Goal: Task Accomplishment & Management: Manage account settings

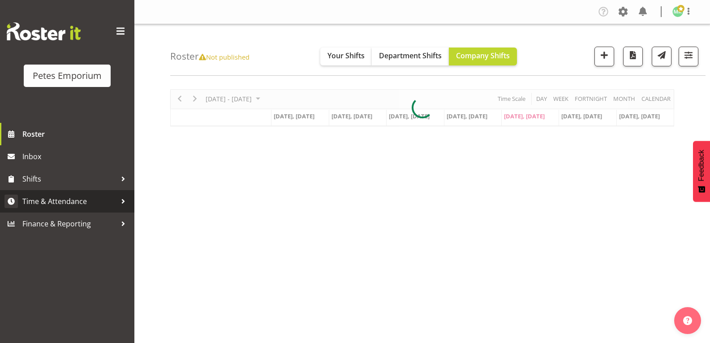
click at [117, 202] on div at bounding box center [123, 200] width 13 height 13
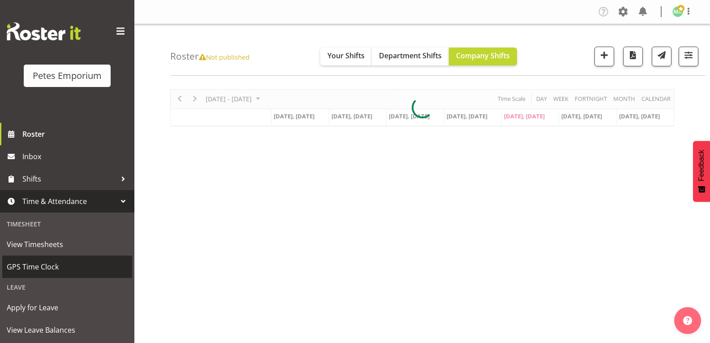
click at [80, 270] on span "GPS Time Clock" at bounding box center [67, 266] width 121 height 13
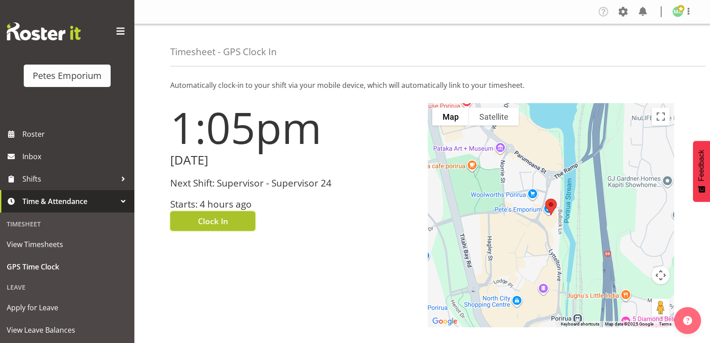
click at [219, 225] on span "Clock In" at bounding box center [213, 221] width 30 height 12
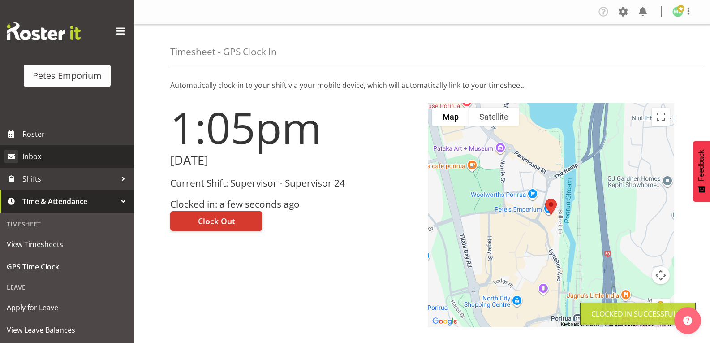
click at [93, 157] on span "Inbox" at bounding box center [76, 156] width 108 height 13
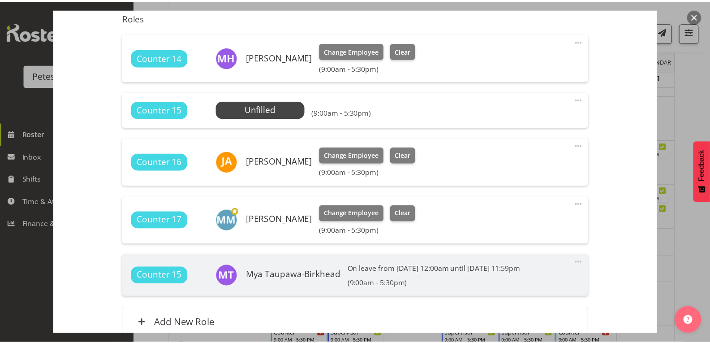
scroll to position [316, 0]
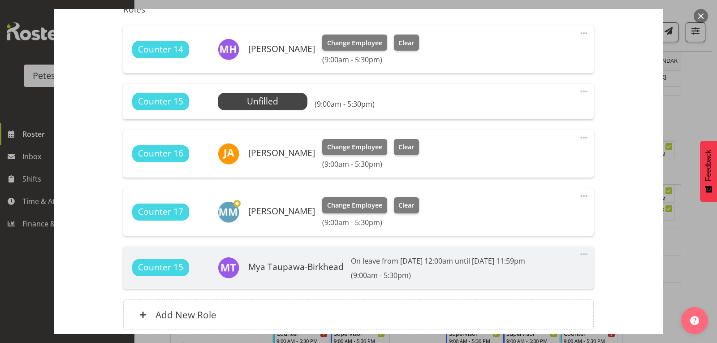
click at [701, 16] on button "button" at bounding box center [701, 16] width 14 height 14
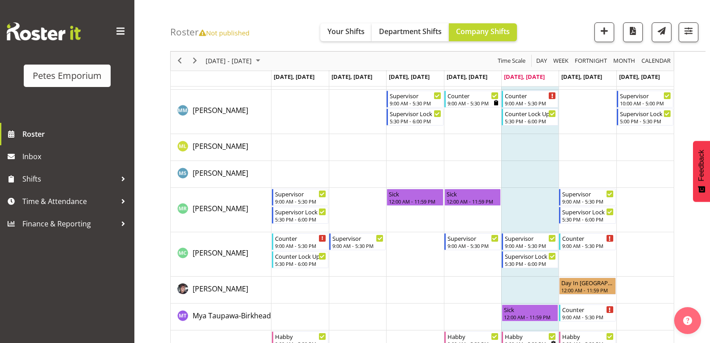
scroll to position [582, 0]
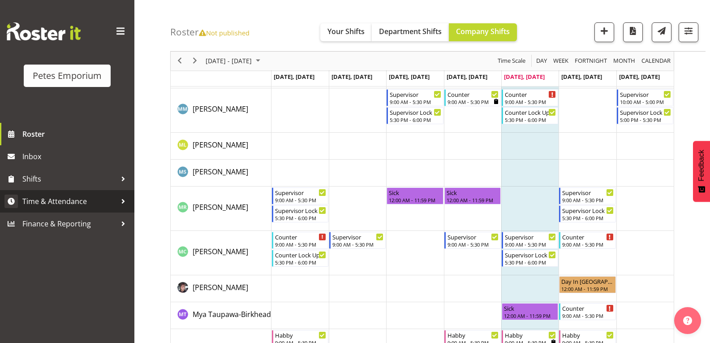
click at [101, 195] on span "Time & Attendance" at bounding box center [69, 200] width 94 height 13
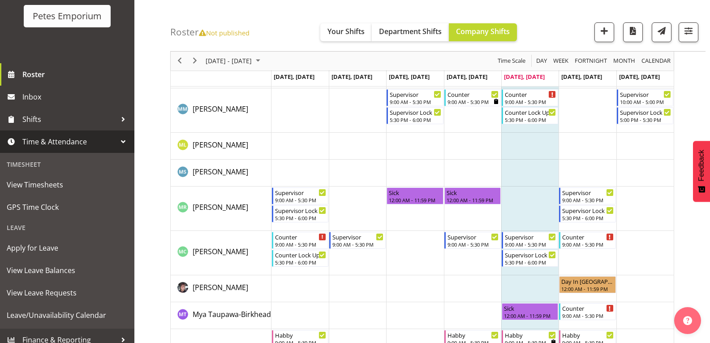
scroll to position [68, 0]
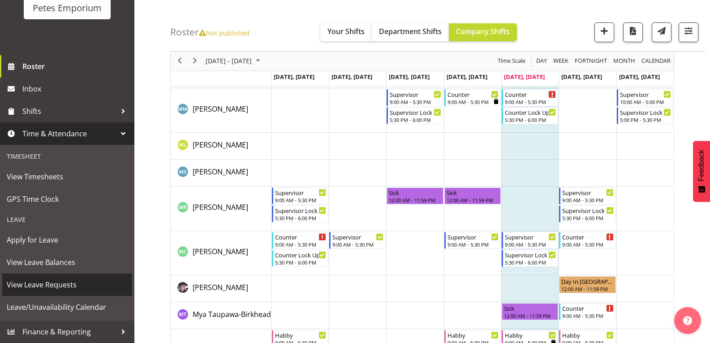
click at [75, 290] on span "View Leave Requests" at bounding box center [67, 284] width 121 height 13
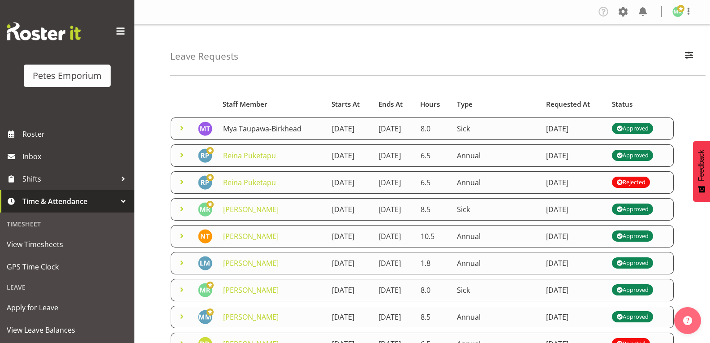
click at [238, 134] on link "Mya Taupawa-Birkhead" at bounding box center [262, 129] width 78 height 10
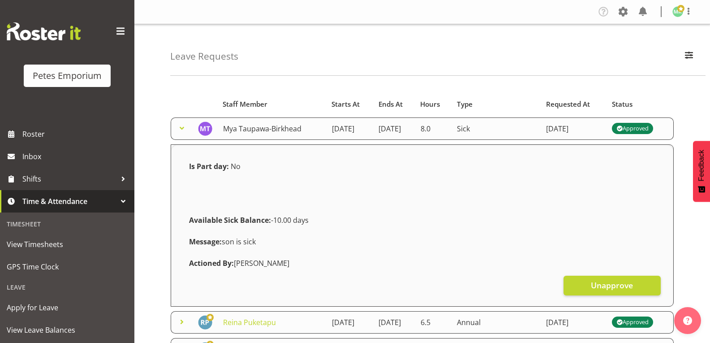
click at [244, 134] on link "Mya Taupawa-Birkhead" at bounding box center [262, 129] width 78 height 10
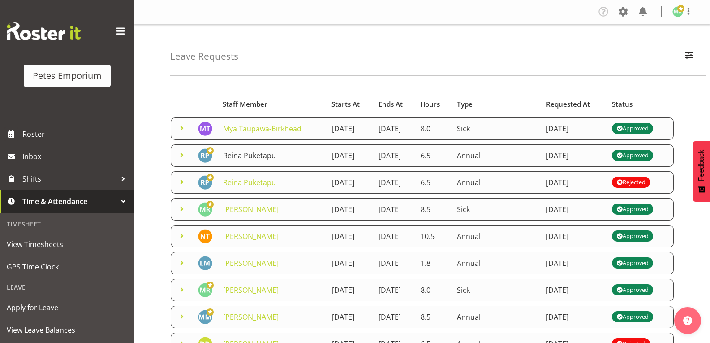
click at [254, 160] on link "Reina Puketapu" at bounding box center [249, 156] width 53 height 10
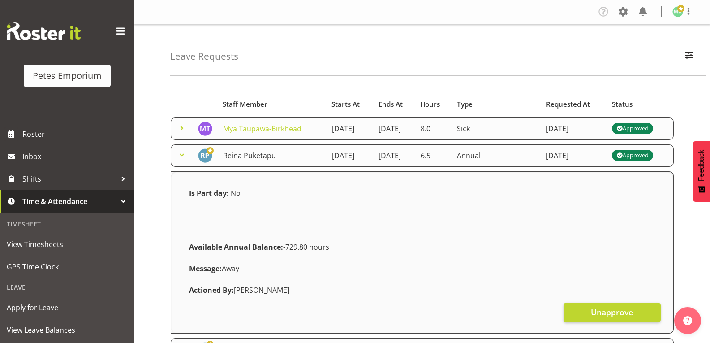
click at [252, 160] on link "Reina Puketapu" at bounding box center [249, 156] width 53 height 10
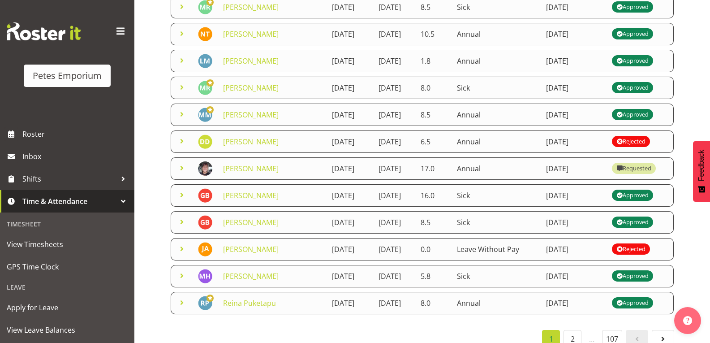
scroll to position [209, 0]
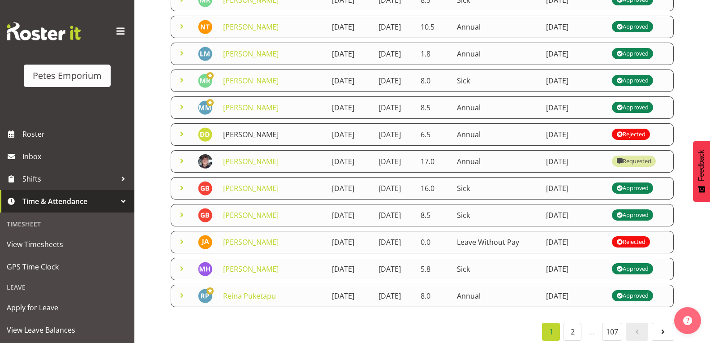
click at [269, 139] on link "[PERSON_NAME]" at bounding box center [251, 135] width 56 height 10
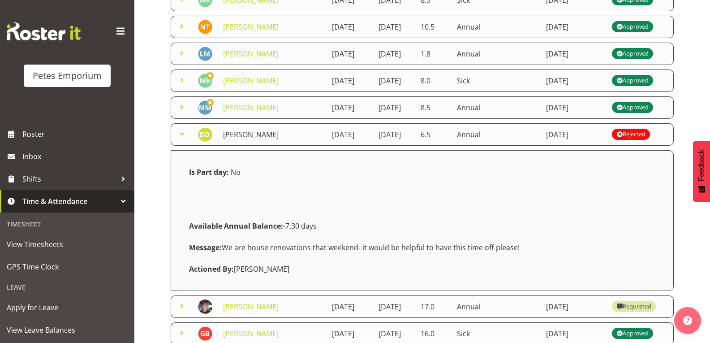
click at [274, 139] on link "[PERSON_NAME]" at bounding box center [251, 135] width 56 height 10
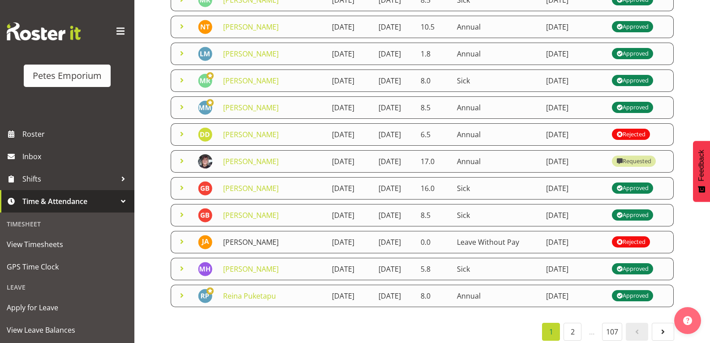
click at [248, 247] on link "[PERSON_NAME]" at bounding box center [251, 242] width 56 height 10
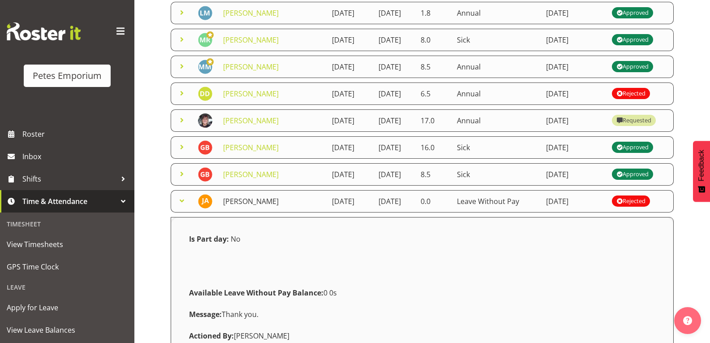
scroll to position [249, 0]
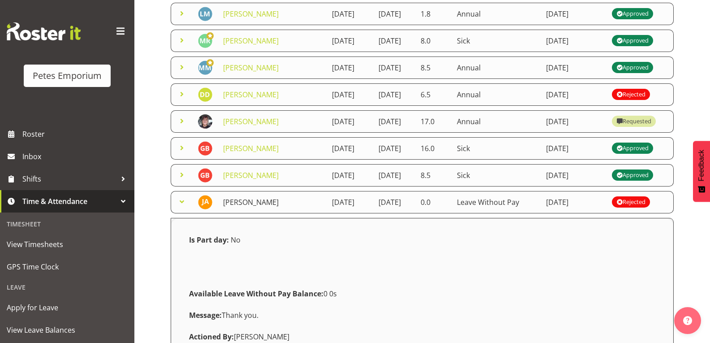
click at [239, 207] on link "[PERSON_NAME]" at bounding box center [251, 202] width 56 height 10
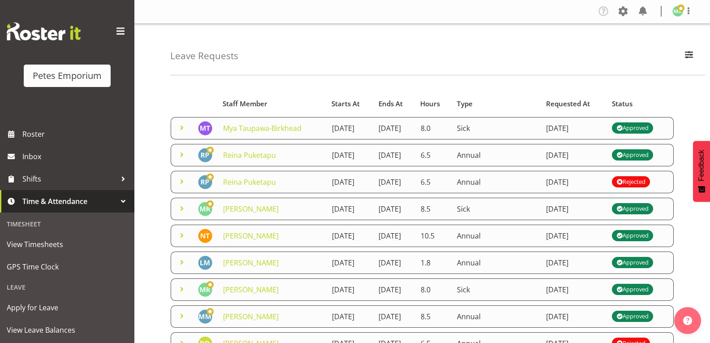
scroll to position [0, 0]
click at [679, 13] on img at bounding box center [678, 11] width 11 height 11
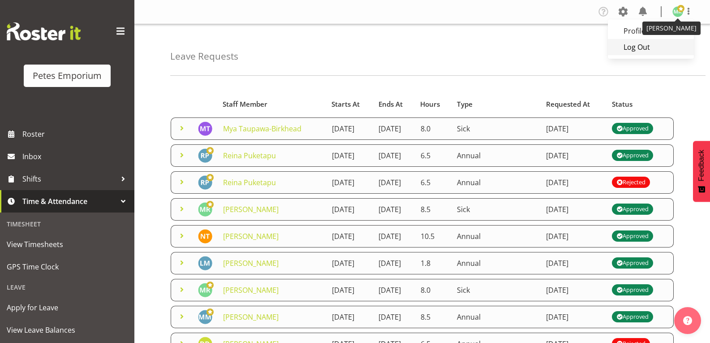
click at [653, 48] on link "Log Out" at bounding box center [651, 47] width 86 height 16
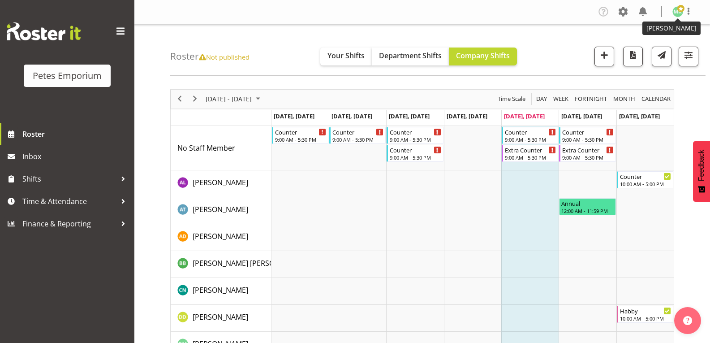
click at [675, 14] on img at bounding box center [678, 11] width 11 height 11
click at [629, 51] on link "Log Out" at bounding box center [651, 47] width 86 height 16
